Goal: Find specific page/section: Find specific page/section

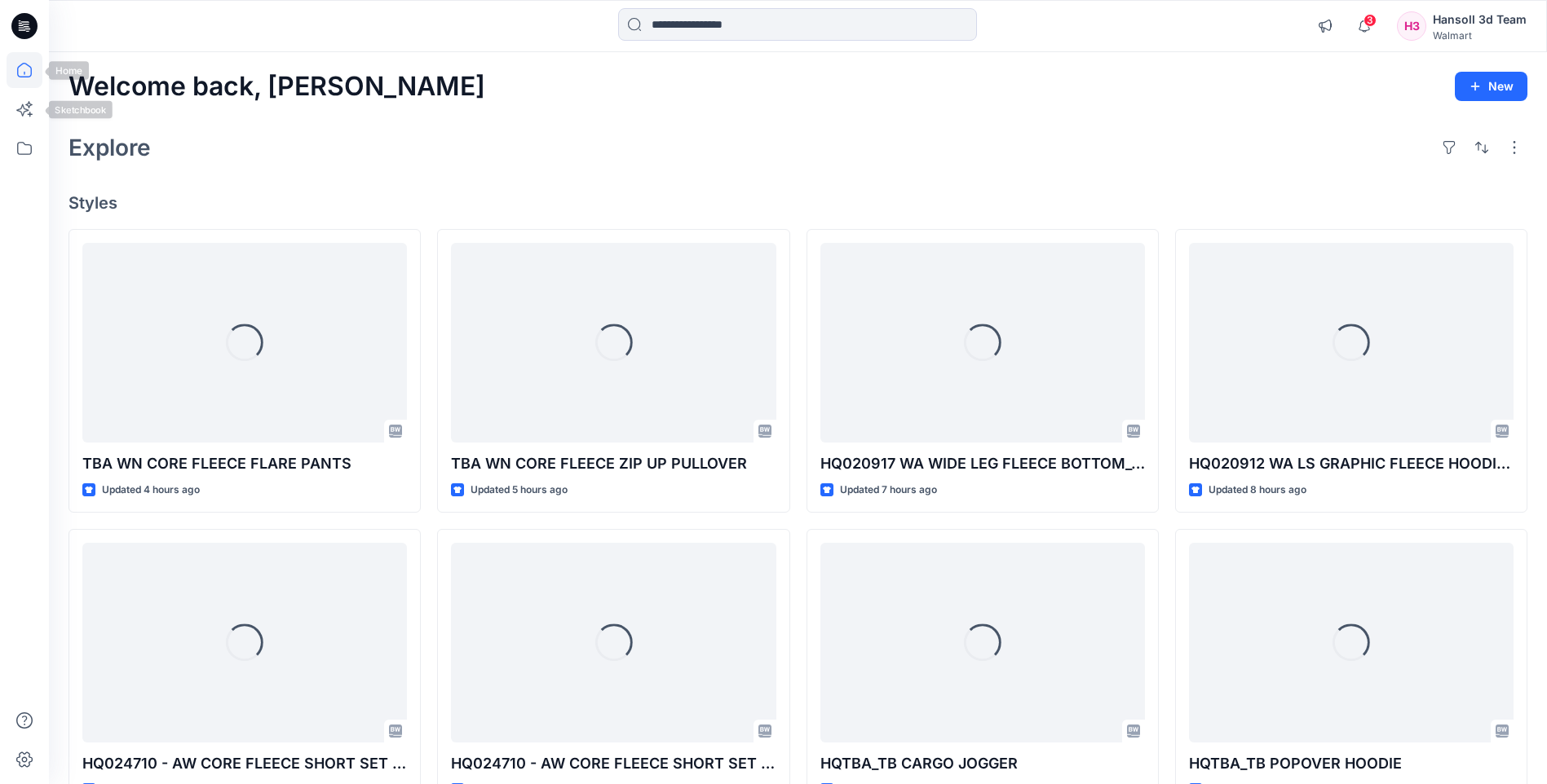
click at [25, 78] on icon at bounding box center [24, 69] width 36 height 36
click at [31, 149] on icon at bounding box center [25, 148] width 15 height 13
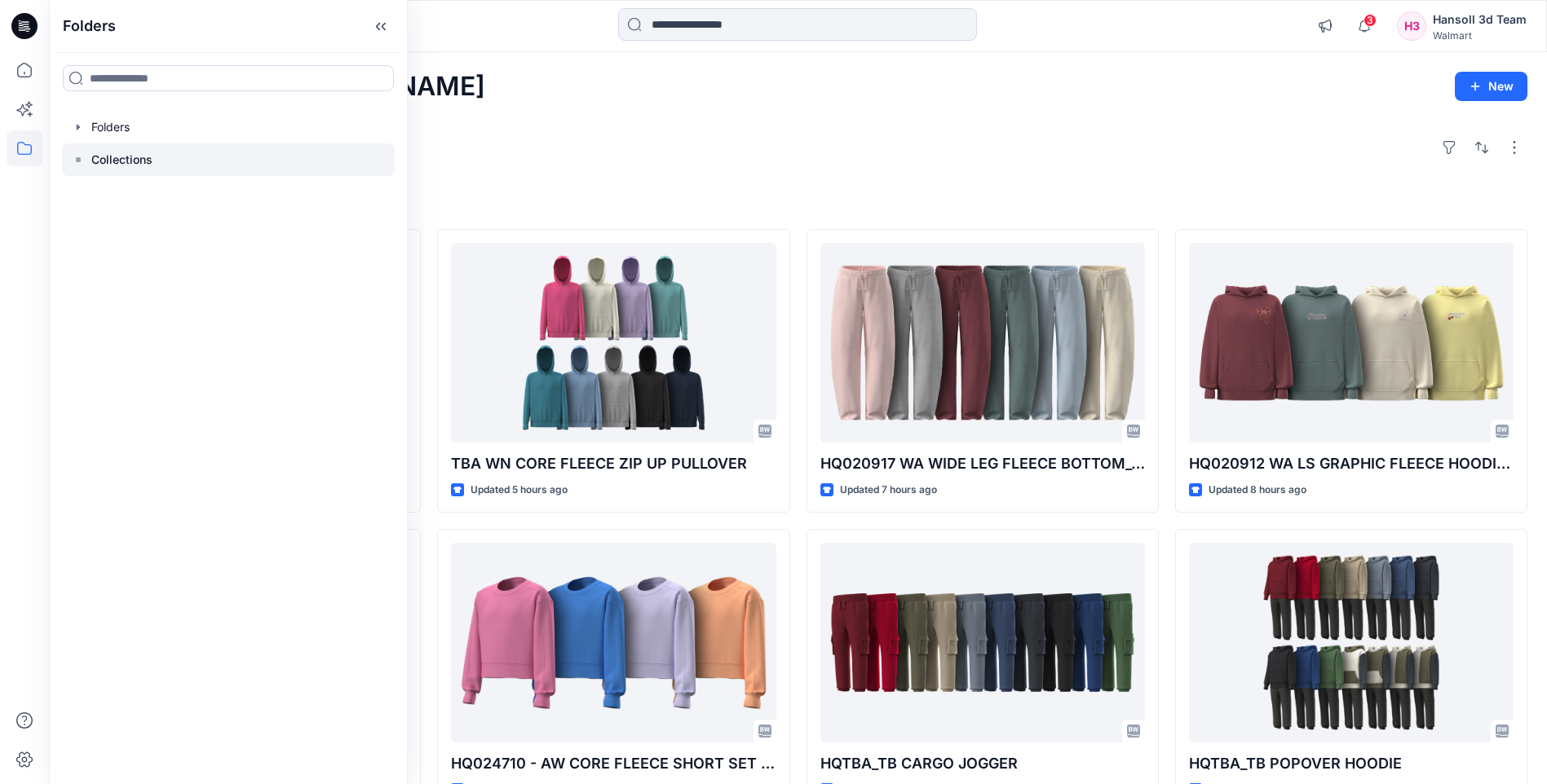
click at [114, 155] on p "Collections" at bounding box center [122, 160] width 61 height 19
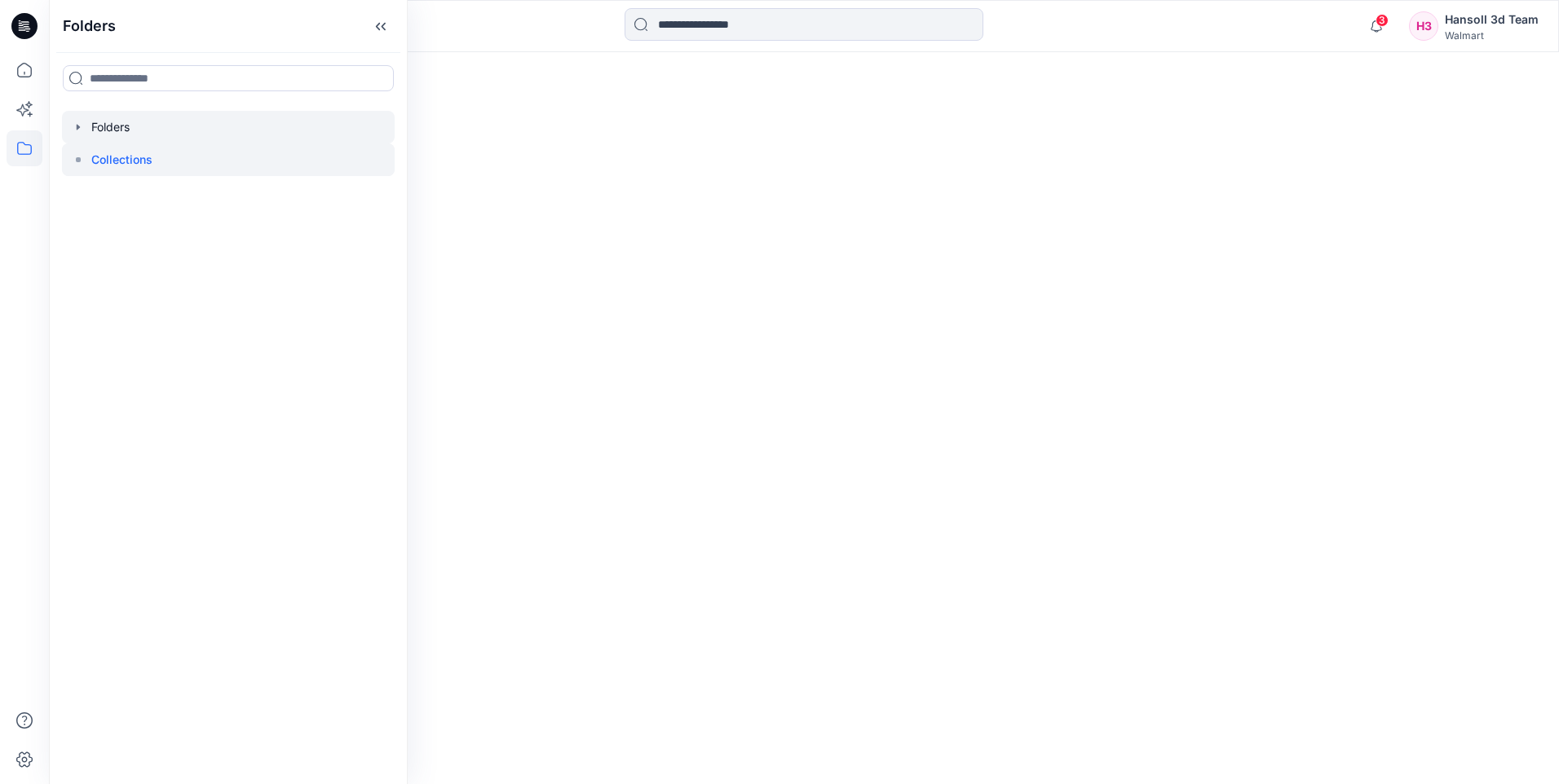
click at [132, 126] on div at bounding box center [228, 126] width 333 height 32
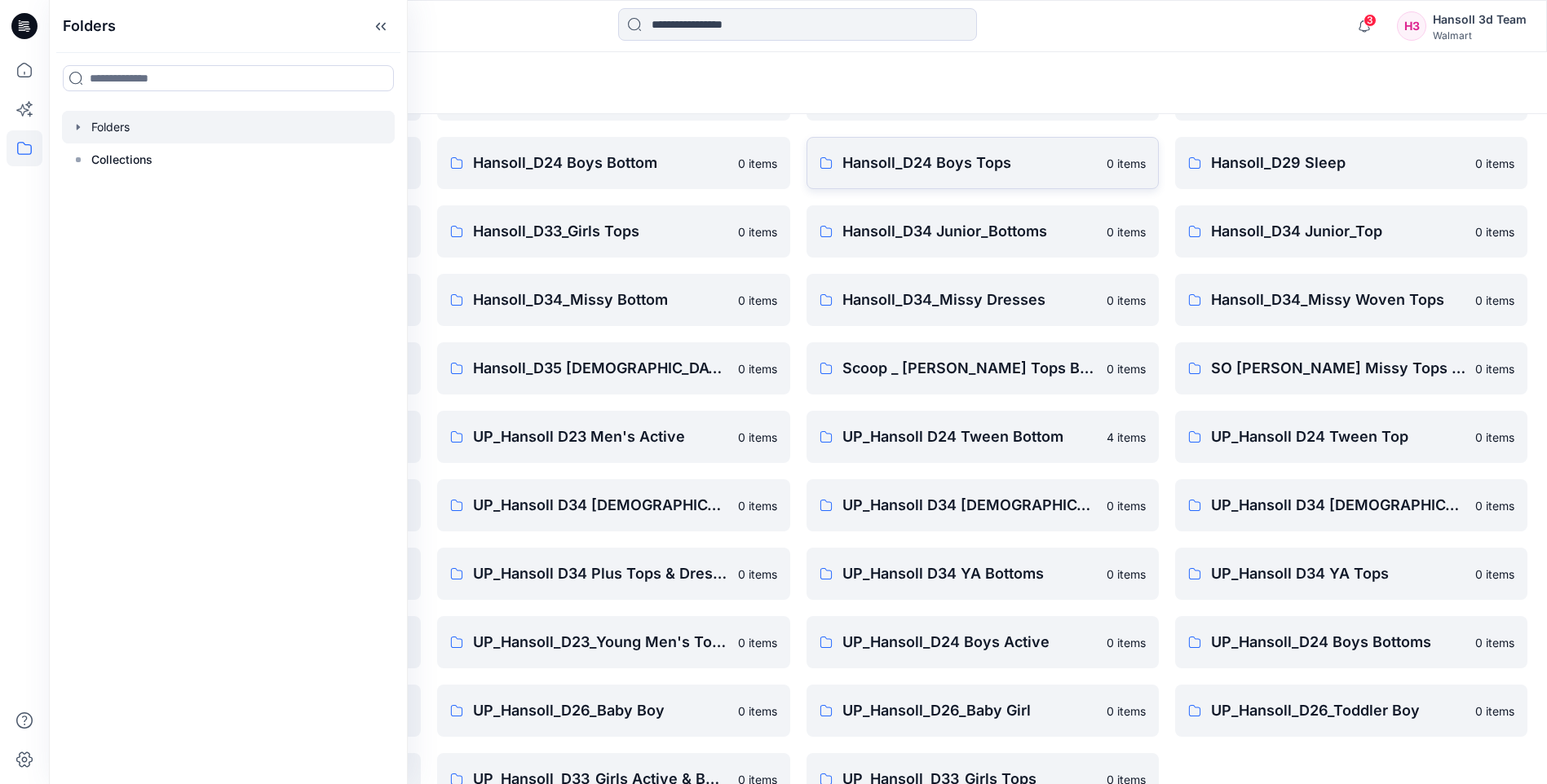
scroll to position [220, 0]
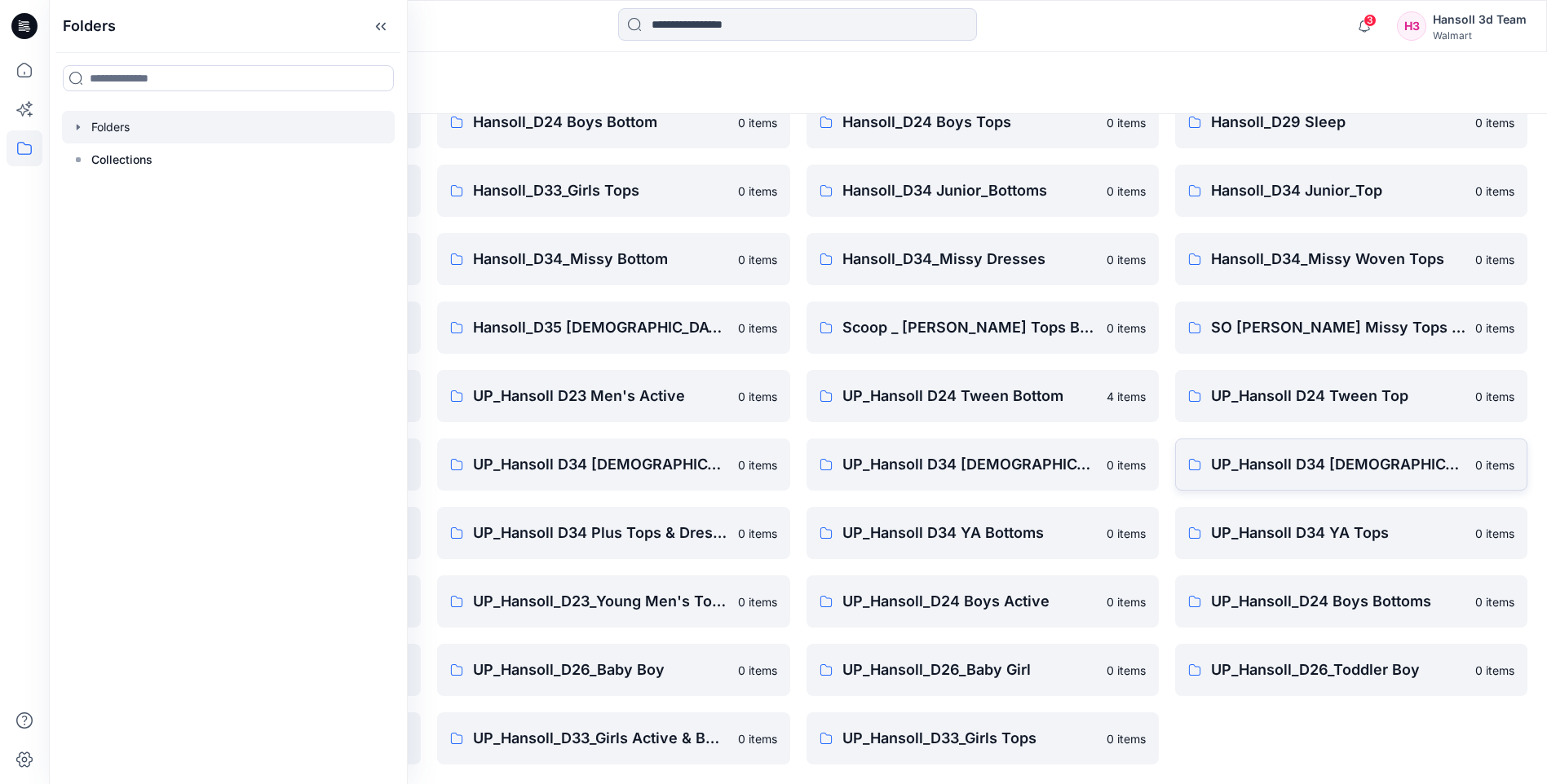
click at [1258, 467] on p "UP_Hansoll D34 [DEMOGRAPHIC_DATA] Knit Tops" at bounding box center [1338, 465] width 254 height 23
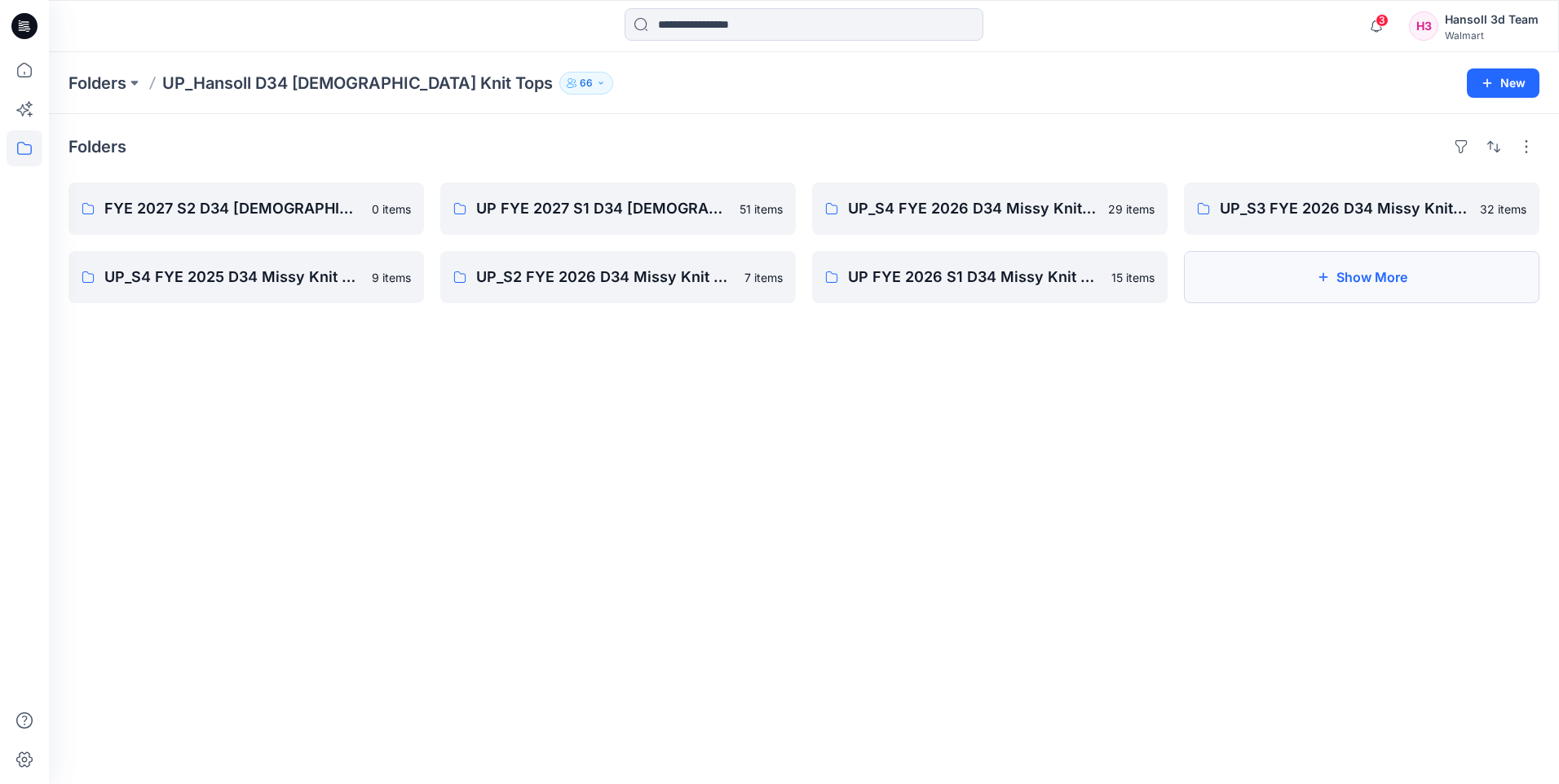
click at [1448, 289] on button "Show More" at bounding box center [1361, 276] width 355 height 52
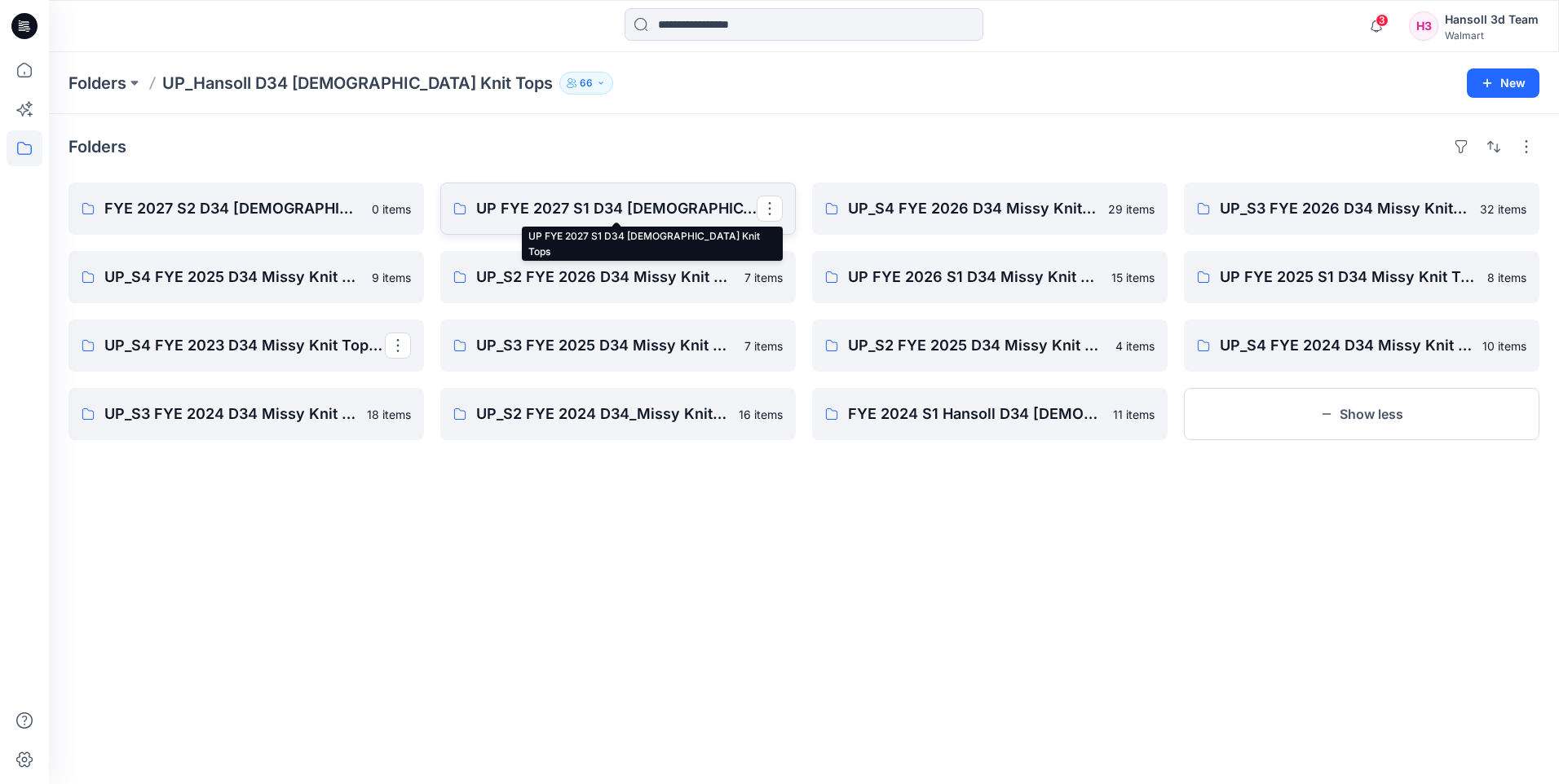
click at [562, 214] on p "UP FYE 2027 S1 D34 [DEMOGRAPHIC_DATA] Knit Tops" at bounding box center [617, 209] width 281 height 23
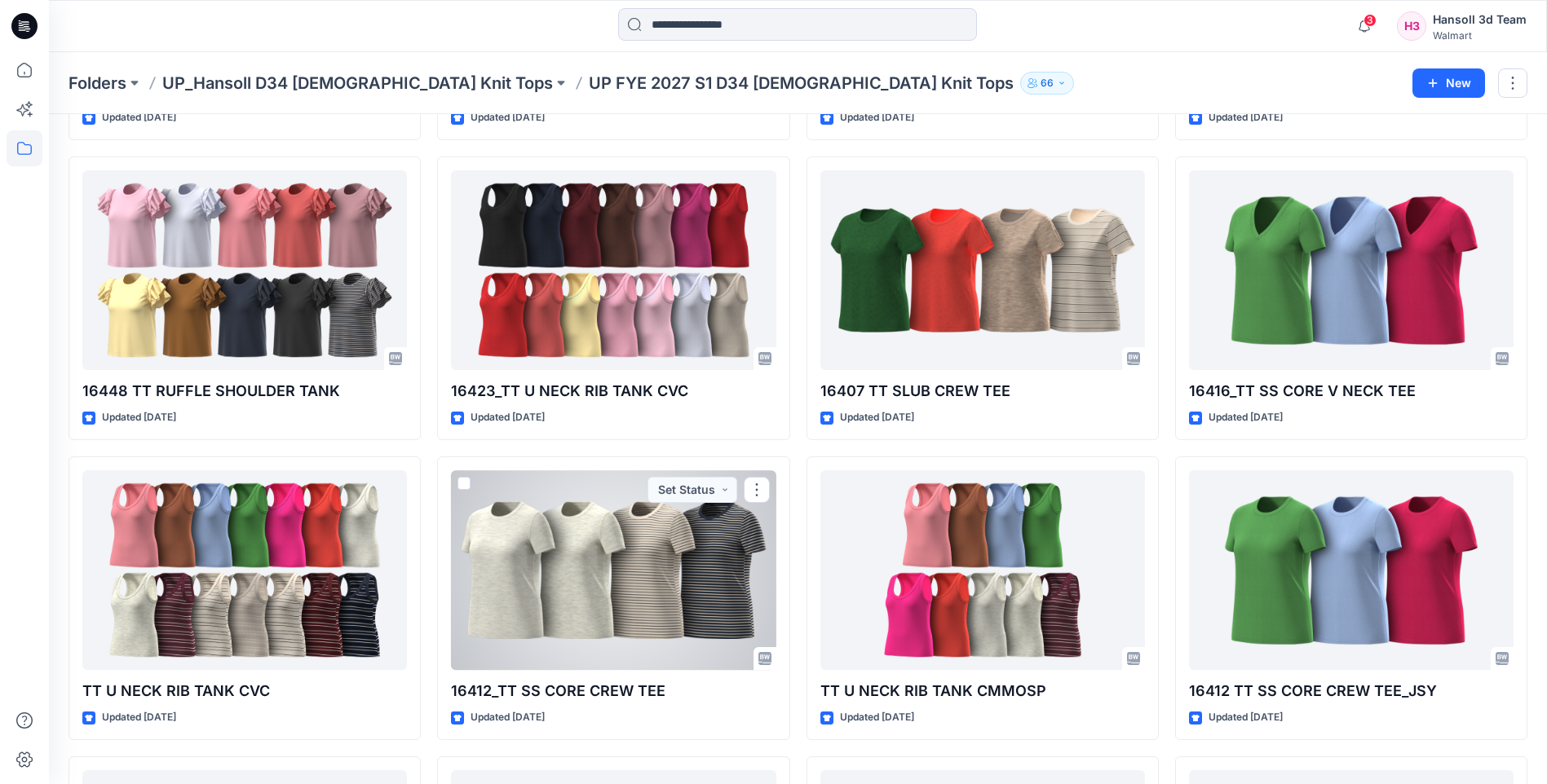
scroll to position [896, 0]
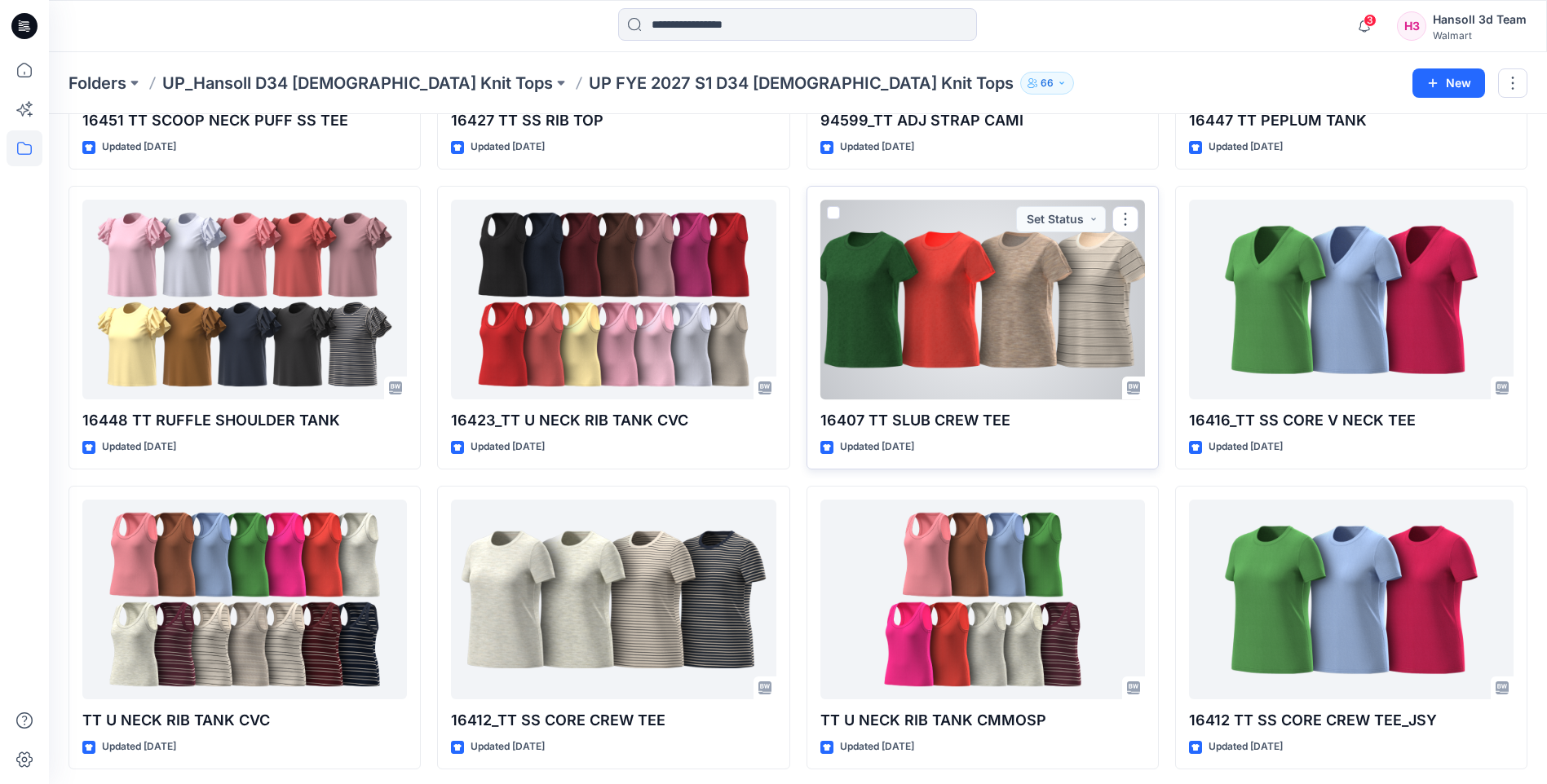
click at [947, 318] on div at bounding box center [983, 300] width 325 height 200
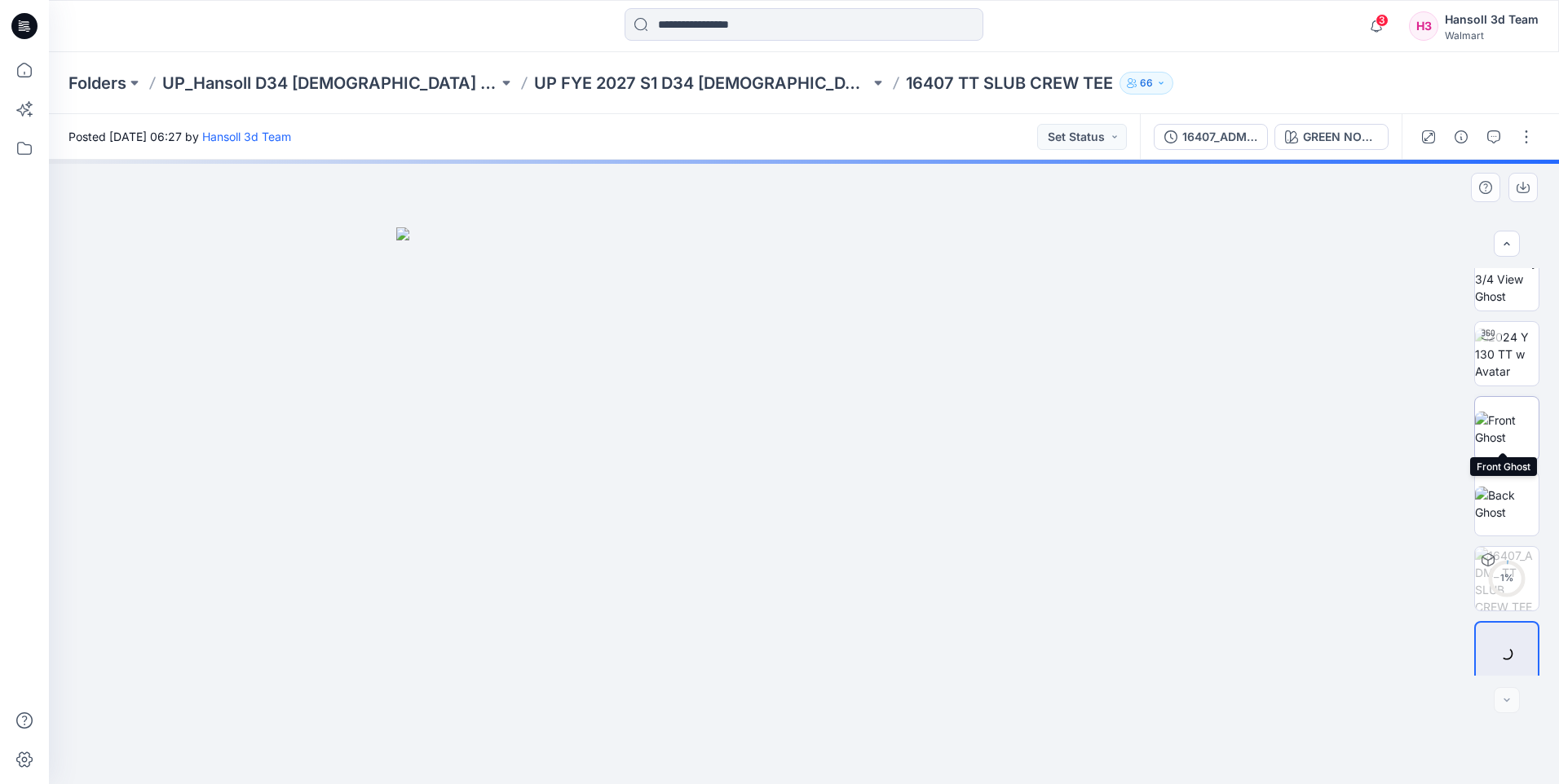
scroll to position [32, 0]
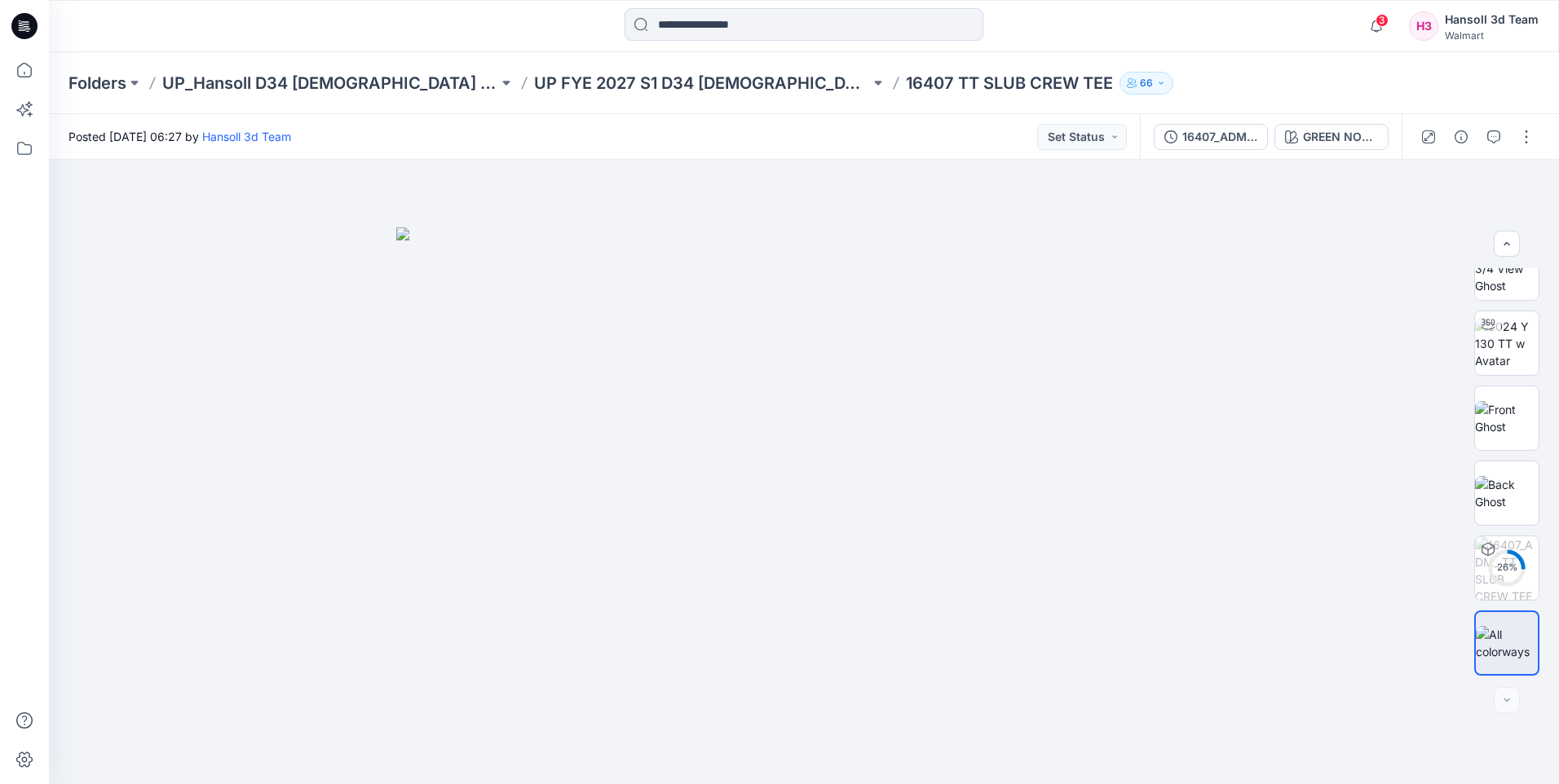
click at [247, 156] on div "Posted [DATE] 06:27 by [PERSON_NAME] 3d Team Set Status" at bounding box center [594, 136] width 1091 height 45
